Goal: Transaction & Acquisition: Purchase product/service

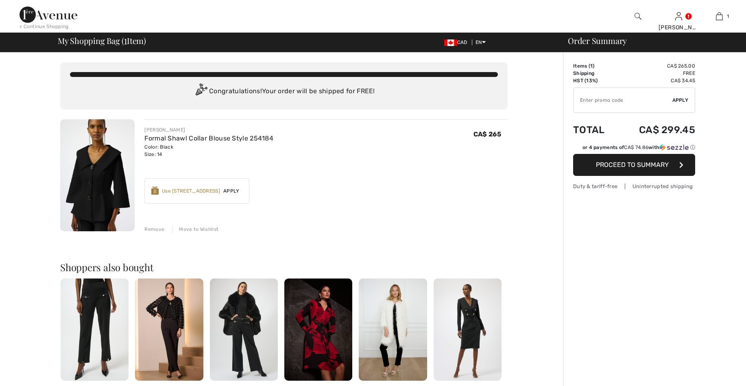
checkbox input "true"
click at [207, 192] on div "Use 1000 Avenue Rewards" at bounding box center [191, 190] width 58 height 7
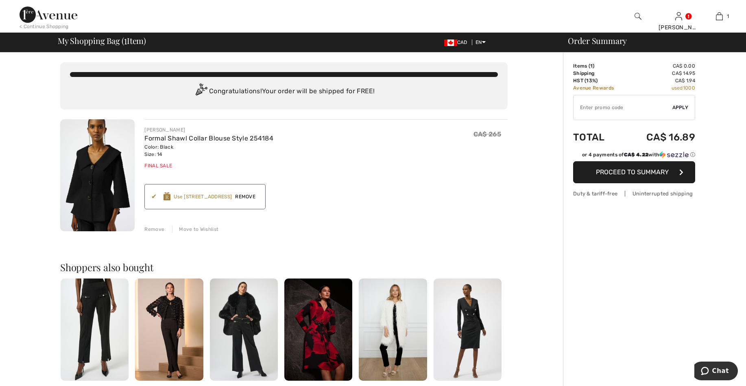
click at [174, 199] on div "Use 1000 Avenue Rewards" at bounding box center [203, 196] width 58 height 7
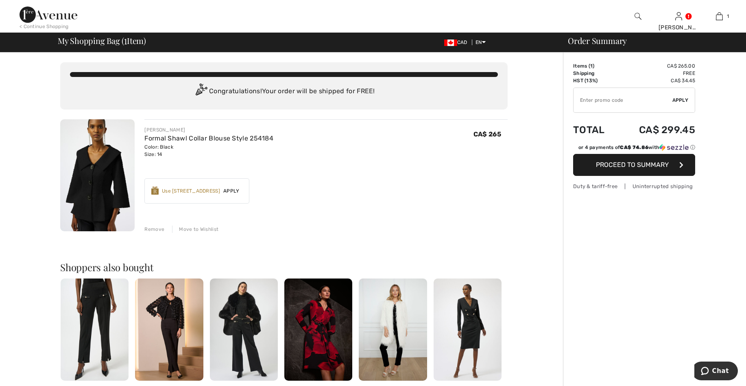
click at [639, 168] on button "Proceed to Summary" at bounding box center [634, 165] width 122 height 22
